Goal: Task Accomplishment & Management: Manage account settings

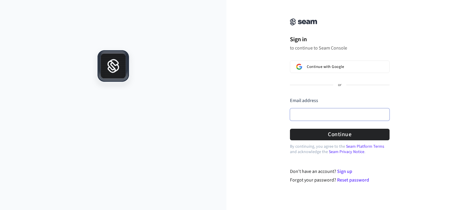
click at [327, 119] on input "Email address" at bounding box center [340, 114] width 100 height 12
click at [348, 116] on input "Email address" at bounding box center [340, 114] width 100 height 12
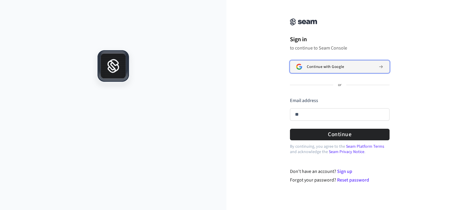
click at [349, 69] on button "Continue with Google" at bounding box center [340, 66] width 100 height 12
type input "**"
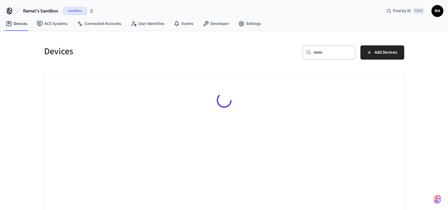
click at [92, 10] on icon "button" at bounding box center [92, 9] width 2 height 1
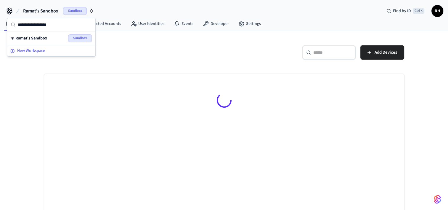
click at [28, 49] on span "New Workspace" at bounding box center [31, 51] width 28 height 6
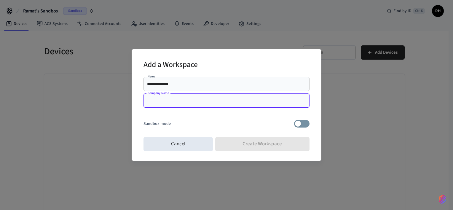
click at [156, 98] on input "Company Name" at bounding box center [226, 101] width 159 height 6
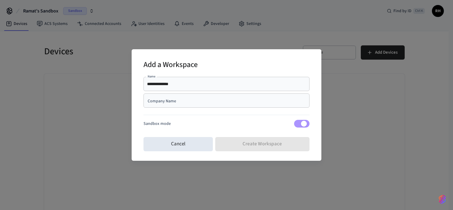
click at [277, 145] on div "Cancel Create Workspace" at bounding box center [226, 144] width 166 height 19
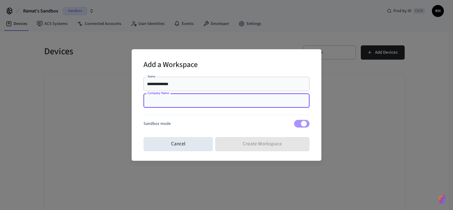
click at [239, 103] on input "Company Name" at bounding box center [226, 101] width 159 height 6
click at [225, 86] on input "**********" at bounding box center [226, 84] width 159 height 6
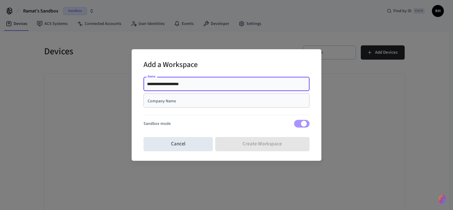
click at [215, 99] on input "Company Name" at bounding box center [226, 101] width 159 height 6
drag, startPoint x: 205, startPoint y: 86, endPoint x: 180, endPoint y: 84, distance: 25.9
click at [180, 84] on input "**********" at bounding box center [226, 84] width 159 height 6
type input "**********"
click at [187, 101] on input "Company Name" at bounding box center [226, 101] width 159 height 6
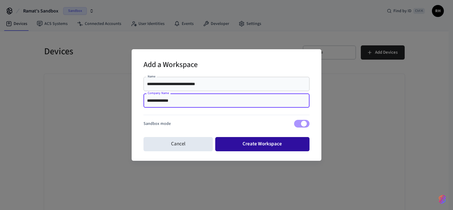
type input "**********"
click at [247, 146] on button "Create Workspace" at bounding box center [262, 144] width 95 height 14
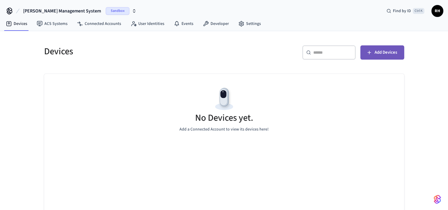
click at [388, 53] on span "Add Devices" at bounding box center [386, 53] width 23 height 8
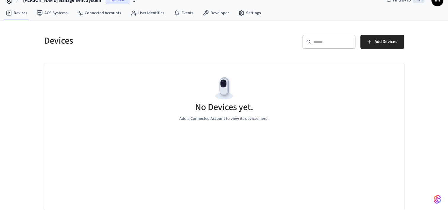
scroll to position [3, 0]
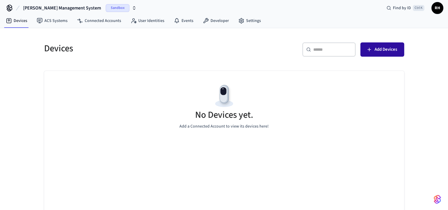
click at [376, 51] on span "Add Devices" at bounding box center [386, 50] width 23 height 8
click at [119, 9] on span "Sandbox" at bounding box center [118, 8] width 24 height 8
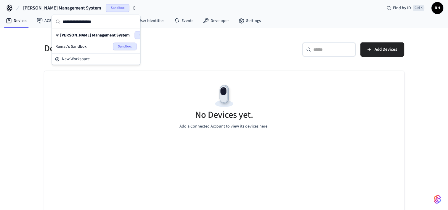
click at [84, 35] on span "[PERSON_NAME] Management System" at bounding box center [95, 35] width 70 height 6
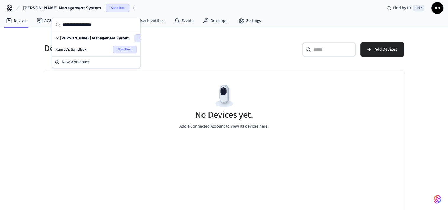
scroll to position [0, 0]
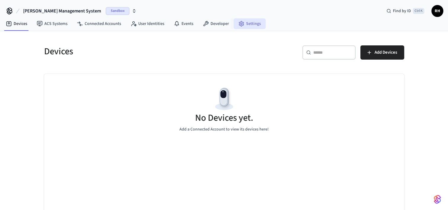
click at [247, 21] on link "Settings" at bounding box center [250, 23] width 32 height 11
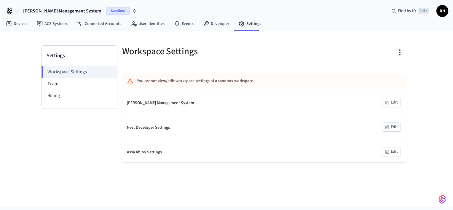
click at [391, 103] on button "Edit" at bounding box center [391, 102] width 19 height 9
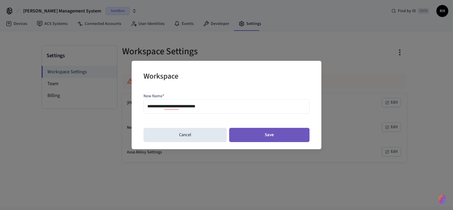
click at [250, 132] on button "Save" at bounding box center [269, 135] width 80 height 14
click at [283, 138] on button "Save" at bounding box center [269, 135] width 80 height 14
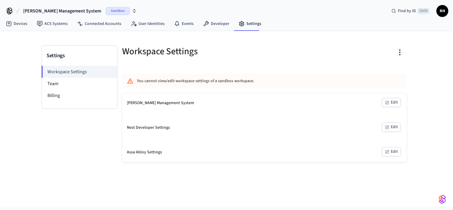
click at [280, 181] on div "Settings Workspace Settings Team Billing Workspace Settings You cannot view/edi…" at bounding box center [226, 118] width 453 height 175
click at [17, 24] on link "Devices" at bounding box center [16, 23] width 31 height 11
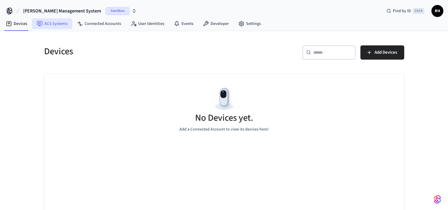
click at [47, 26] on link "ACS Systems" at bounding box center [52, 23] width 40 height 11
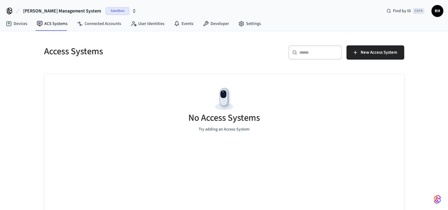
click at [122, 11] on span "Sandbox" at bounding box center [118, 11] width 24 height 8
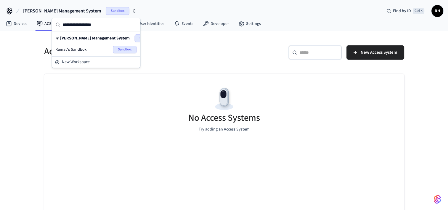
click at [138, 38] on span "Sandbox" at bounding box center [147, 38] width 24 height 8
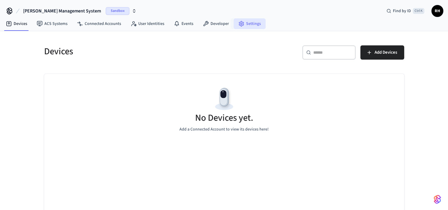
click at [239, 26] on icon at bounding box center [241, 23] width 4 height 5
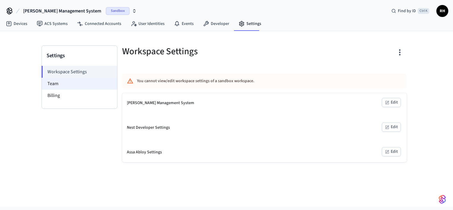
click at [103, 84] on li "Team" at bounding box center [79, 84] width 75 height 12
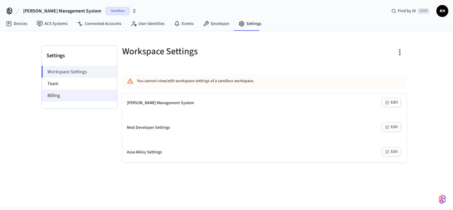
click at [102, 94] on li "Billing" at bounding box center [79, 96] width 75 height 12
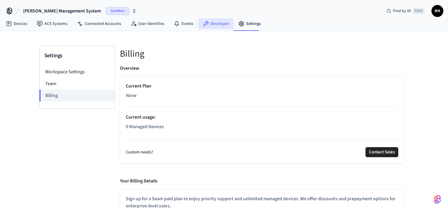
click at [213, 25] on link "Developer" at bounding box center [216, 23] width 36 height 11
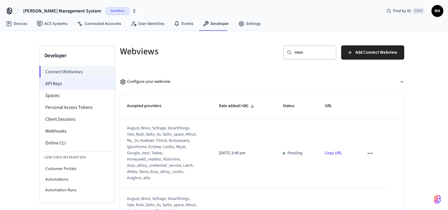
click at [79, 88] on li "API Keys" at bounding box center [77, 84] width 75 height 12
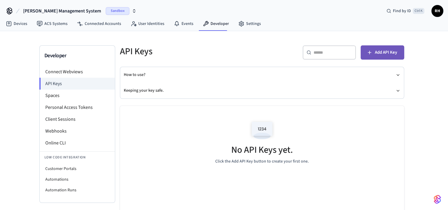
click at [369, 51] on icon "button" at bounding box center [370, 52] width 6 height 6
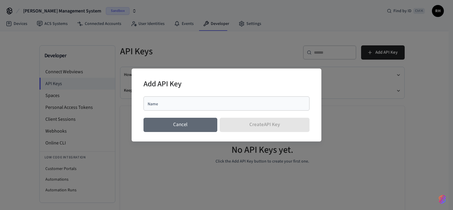
click at [175, 123] on button "Cancel" at bounding box center [180, 125] width 74 height 14
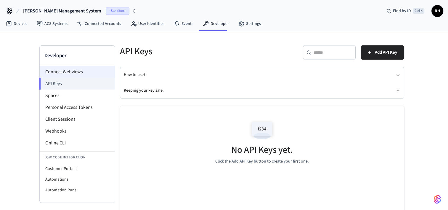
click at [87, 72] on li "Connect Webviews" at bounding box center [77, 72] width 75 height 12
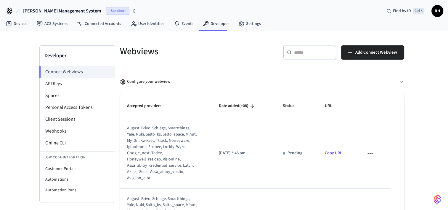
click at [129, 10] on span "Sandbox" at bounding box center [118, 11] width 24 height 8
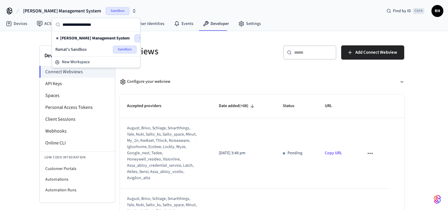
click at [73, 39] on span "[PERSON_NAME] Management System" at bounding box center [95, 38] width 70 height 6
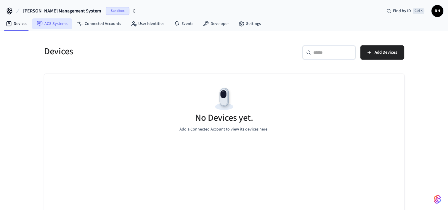
click at [55, 27] on link "ACS Systems" at bounding box center [52, 23] width 40 height 11
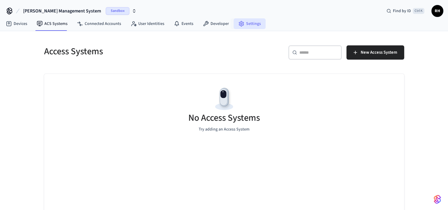
click at [251, 20] on link "Settings" at bounding box center [250, 23] width 32 height 11
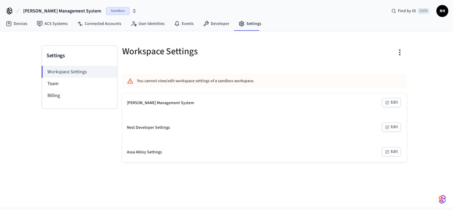
click at [441, 6] on span "RH" at bounding box center [442, 11] width 11 height 11
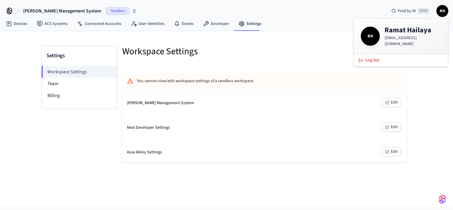
click at [439, 202] on img "button" at bounding box center [442, 198] width 7 height 9
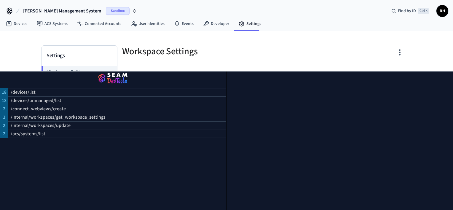
click at [359, 67] on div "Workspace Settings You cannot view/edit workspace settings of a sandbox workspa…" at bounding box center [264, 103] width 294 height 117
click at [432, 84] on div at bounding box center [339, 140] width 226 height 138
click at [194, 148] on div "18 /devices/list 13 /devices/unmanaged/list 2 /connect_webviews/create 3 /inter…" at bounding box center [113, 140] width 226 height 138
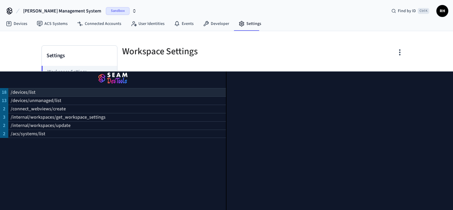
click at [167, 95] on div "/devices/list" at bounding box center [117, 92] width 218 height 8
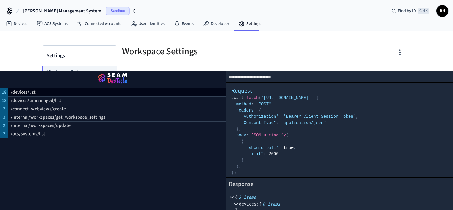
click at [263, 77] on select "**********" at bounding box center [339, 76] width 226 height 11
click at [400, 50] on icon "button" at bounding box center [399, 52] width 9 height 9
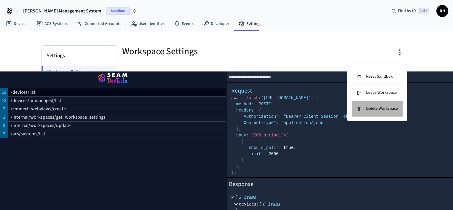
click at [386, 112] on li "Delete Workspace" at bounding box center [377, 109] width 51 height 16
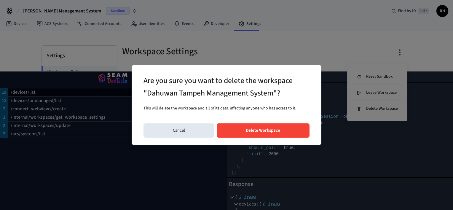
click at [276, 134] on button "Delete Workspace" at bounding box center [263, 130] width 93 height 14
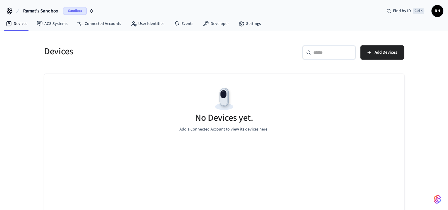
click at [78, 13] on span "Sandbox" at bounding box center [75, 11] width 24 height 8
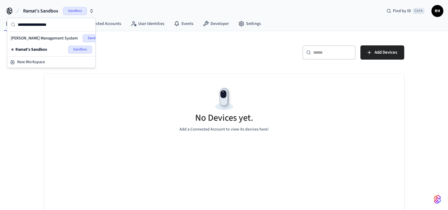
click at [85, 37] on span "Sandbox" at bounding box center [95, 38] width 24 height 8
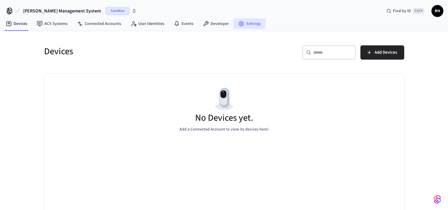
click at [241, 25] on icon at bounding box center [242, 24] width 6 height 6
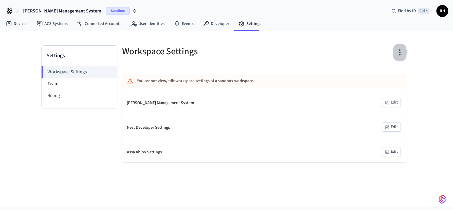
click at [399, 55] on icon "button" at bounding box center [399, 52] width 1 height 6
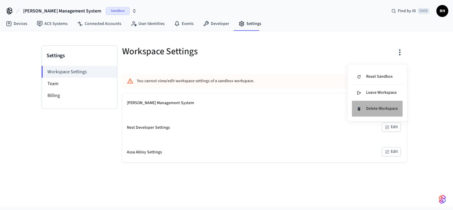
click at [372, 106] on div "Delete Workspace" at bounding box center [377, 109] width 41 height 6
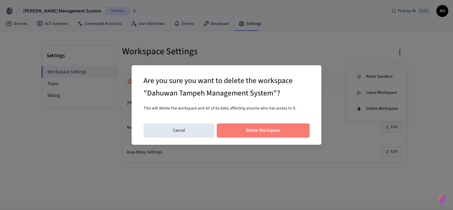
click at [261, 134] on button "Delete Workspace" at bounding box center [263, 130] width 93 height 14
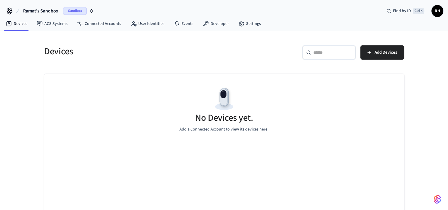
click at [58, 10] on button "Ramat's Sandbox Sandbox" at bounding box center [58, 11] width 74 height 12
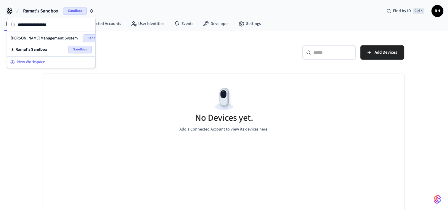
click at [38, 62] on span "New Workspace" at bounding box center [31, 62] width 28 height 6
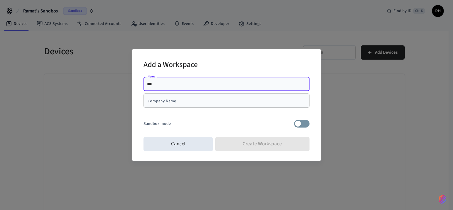
type input "**********"
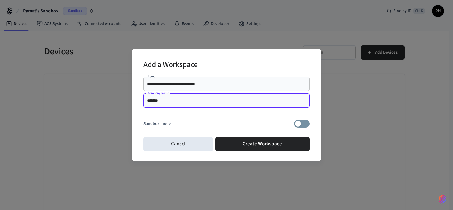
type input "**********"
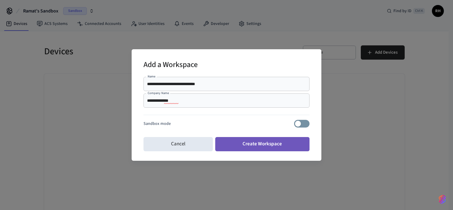
click at [270, 140] on button "Create Workspace" at bounding box center [262, 144] width 95 height 14
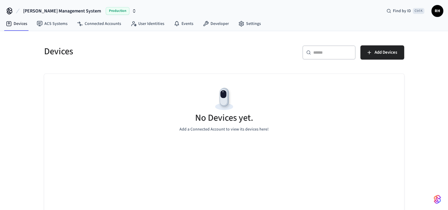
click at [134, 11] on icon "button" at bounding box center [134, 11] width 5 height 5
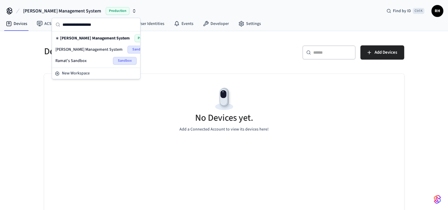
click at [123, 36] on span "[PERSON_NAME] Management System" at bounding box center [95, 38] width 70 height 6
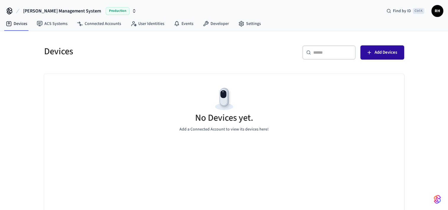
click at [381, 54] on span "Add Devices" at bounding box center [386, 53] width 23 height 8
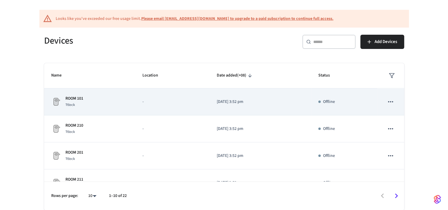
click at [87, 98] on div "ROOM 101 Ttlock" at bounding box center [89, 101] width 77 height 12
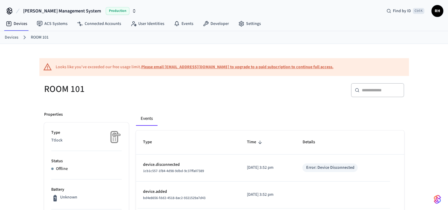
click at [12, 38] on link "Devices" at bounding box center [12, 37] width 14 height 6
